Goal: Manage account settings

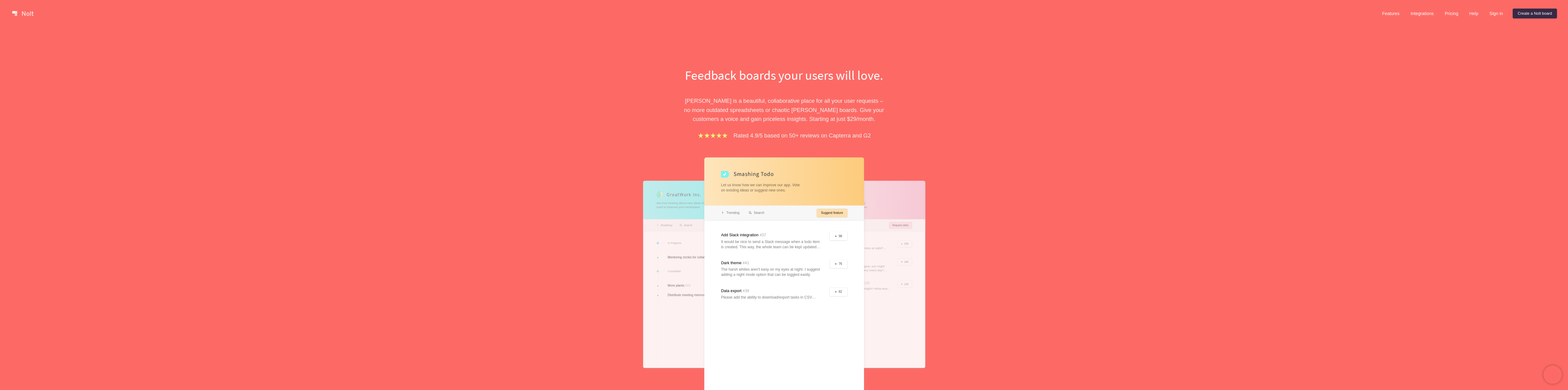
click at [33, 13] on link at bounding box center [23, 13] width 26 height 10
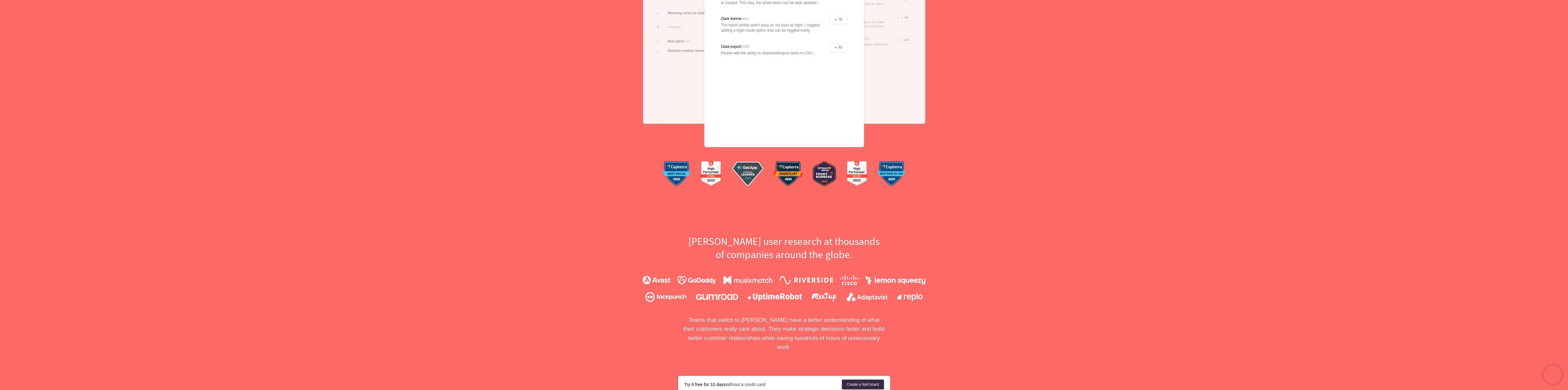
scroll to position [246, 0]
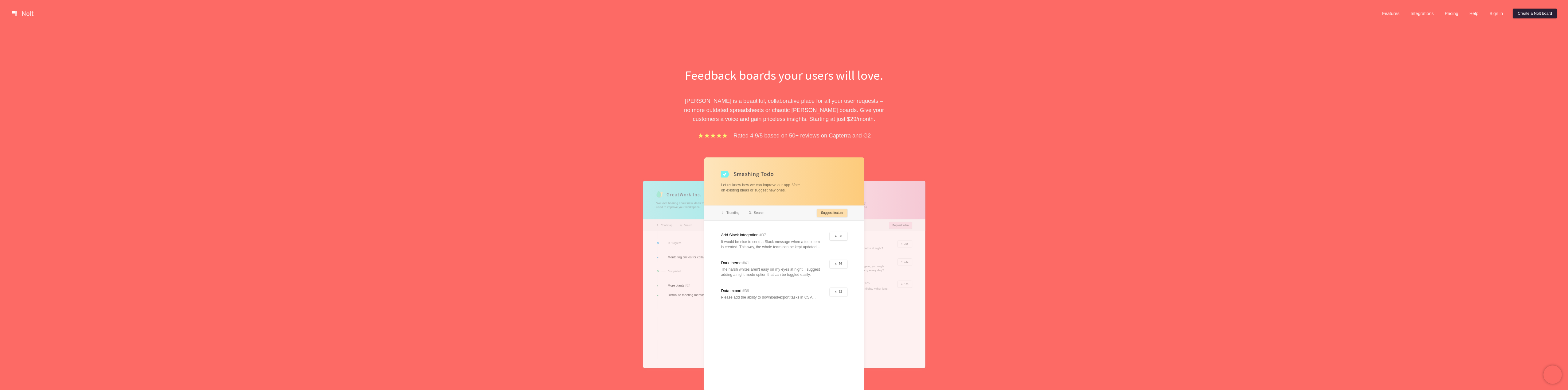
click at [1530, 13] on link "Create a Nolt board" at bounding box center [1535, 13] width 44 height 10
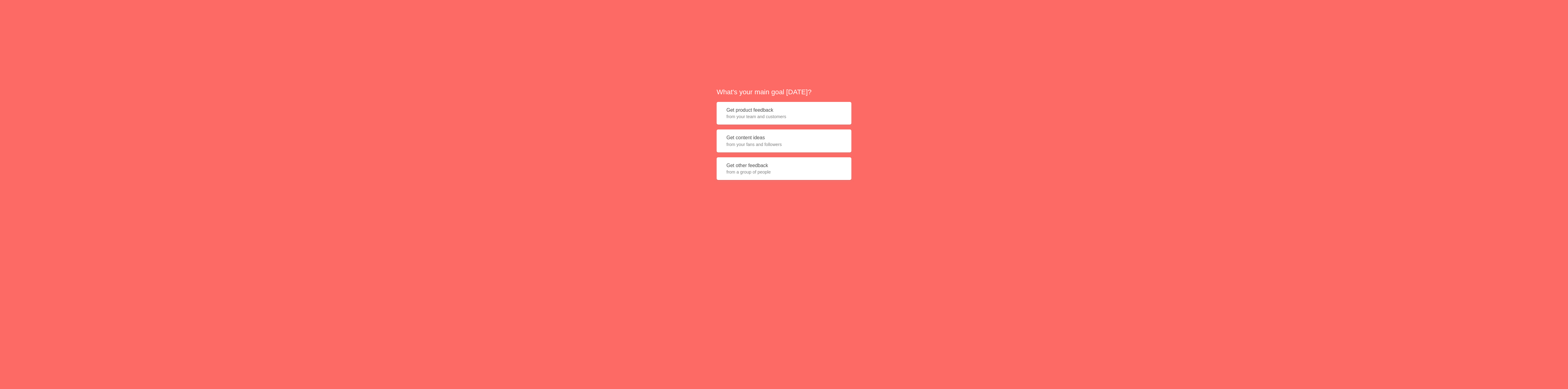
click at [796, 116] on span "from your team and customers" at bounding box center [783, 117] width 115 height 6
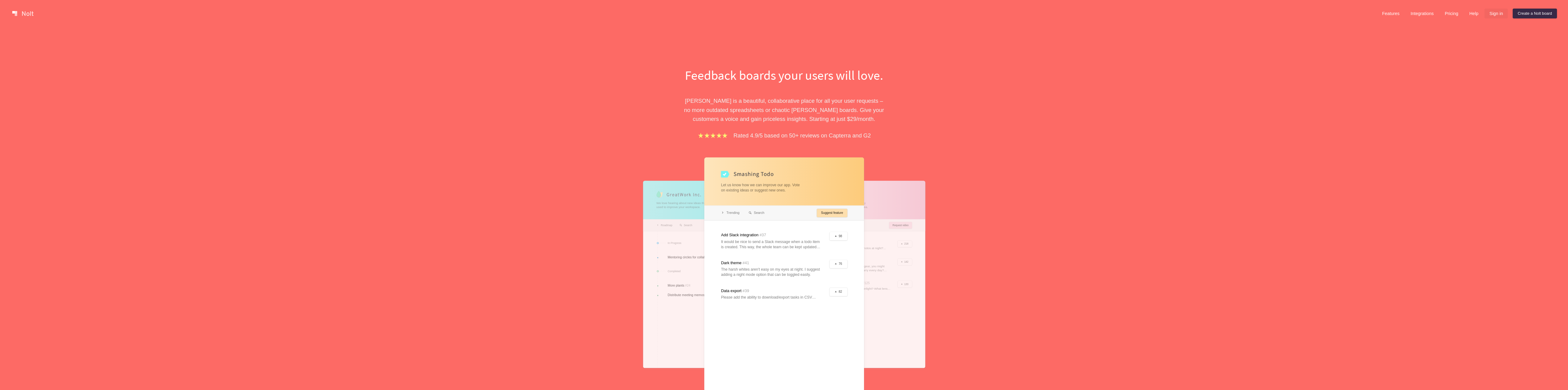
click at [1496, 12] on link "Sign in" at bounding box center [1497, 13] width 23 height 10
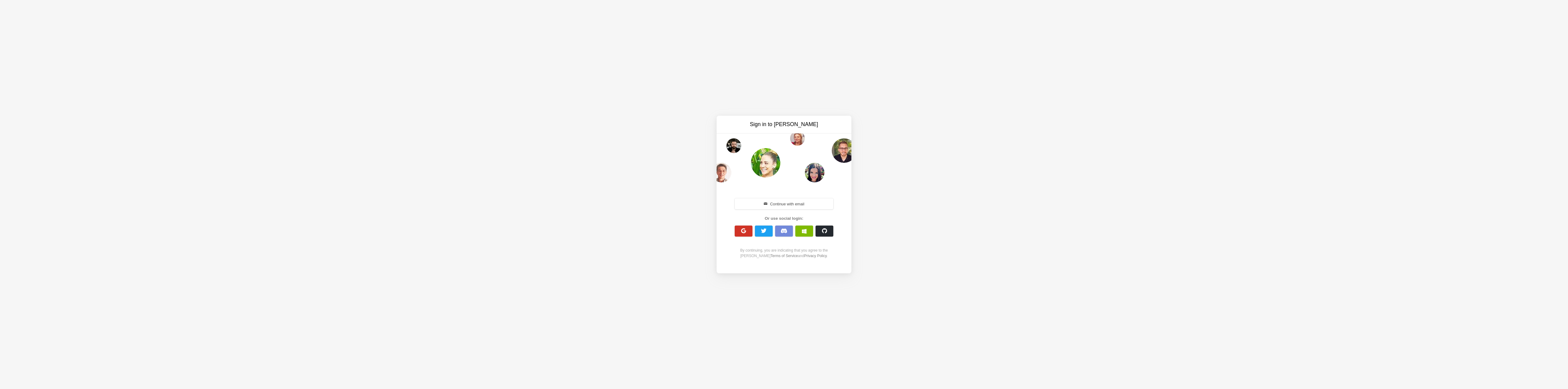
click at [743, 232] on span "button" at bounding box center [744, 231] width 6 height 6
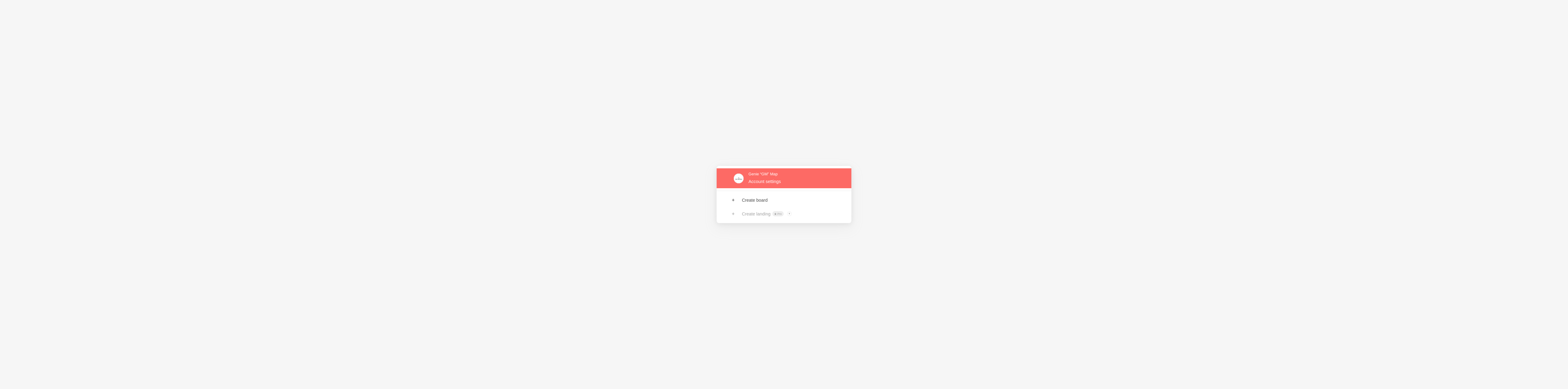
click at [744, 180] on link at bounding box center [783, 178] width 135 height 20
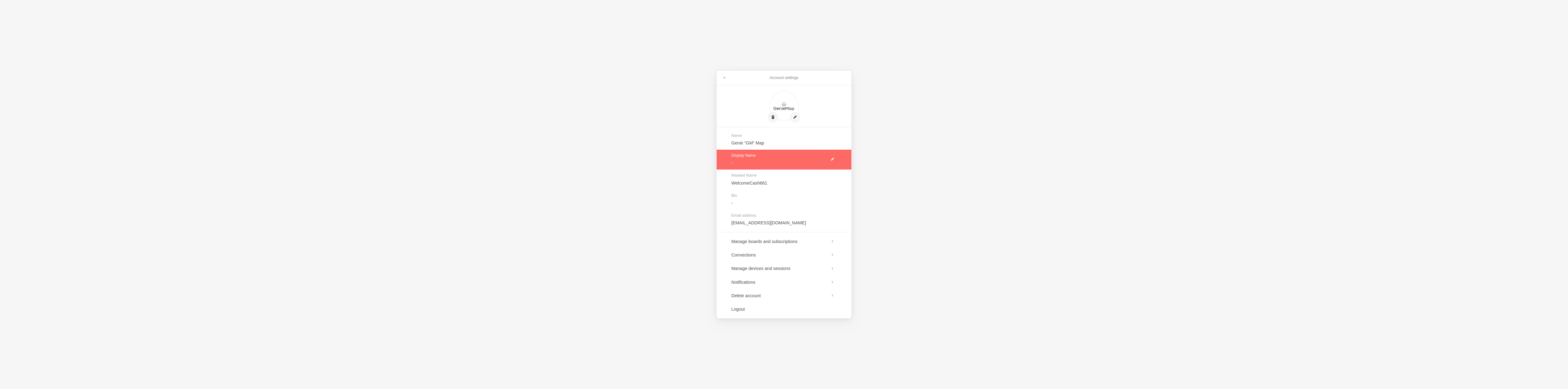
click at [780, 162] on link at bounding box center [783, 159] width 135 height 20
click at [908, 187] on div "Account settings Name Genie “GM” Map Display Name Masked Name WelcomeCash661 Bi…" at bounding box center [784, 194] width 1568 height 389
drag, startPoint x: 878, startPoint y: 192, endPoint x: 814, endPoint y: 357, distance: 177.0
click at [814, 357] on div "Account settings Name Genie “GM” Map Display Name Masked Name WelcomeCash661 Bi…" at bounding box center [784, 194] width 1568 height 389
click at [831, 158] on span at bounding box center [830, 160] width 4 height 4
